Goal: Task Accomplishment & Management: Manage account settings

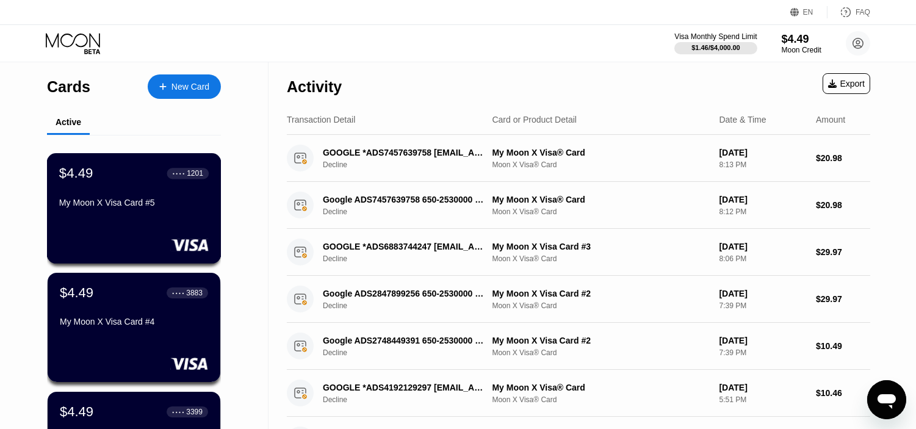
click at [187, 206] on div "My Moon X Visa Card #5" at bounding box center [133, 203] width 149 height 10
